Goal: Information Seeking & Learning: Find specific fact

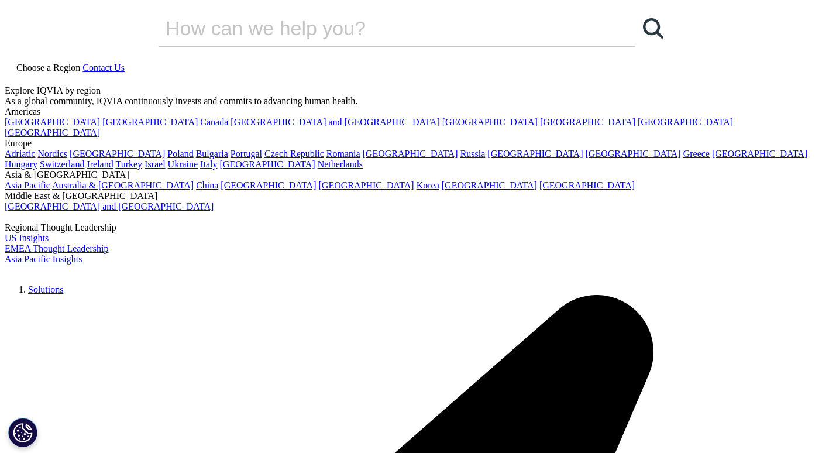
click at [402, 46] on input "Search" at bounding box center [381, 28] width 444 height 35
type input "API supply chain"
click at [635, 46] on link "Search Loading" at bounding box center [652, 28] width 35 height 35
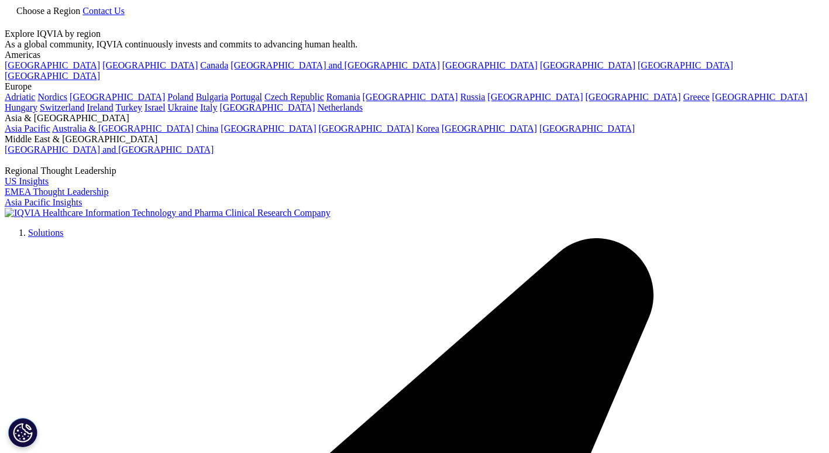
type input "API supply chain"
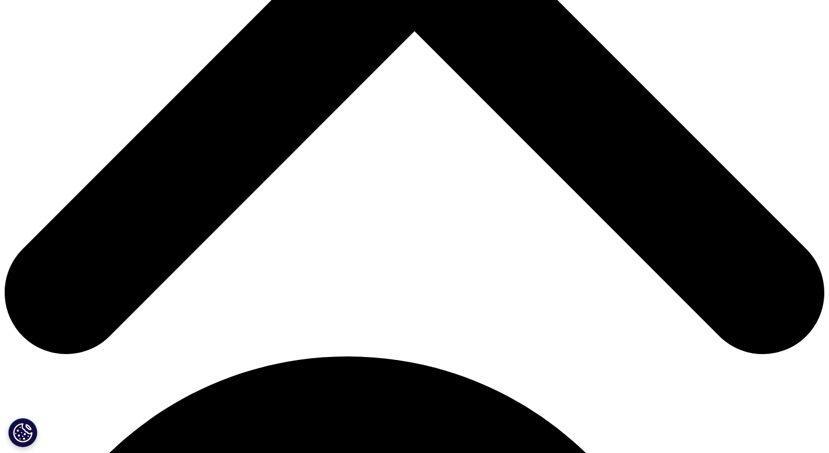
scroll to position [527, 0]
